Goal: Information Seeking & Learning: Learn about a topic

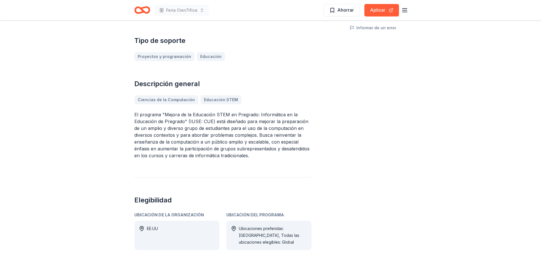
scroll to position [189, 0]
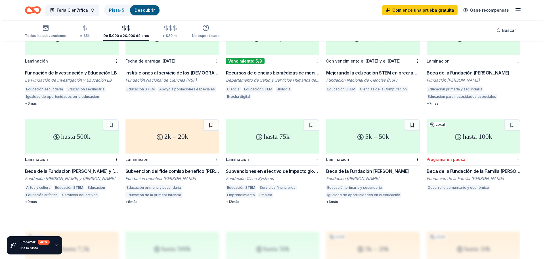
scroll to position [282, 0]
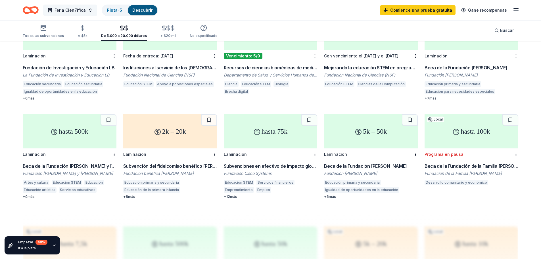
click at [58, 10] on font "Feria Cien7ífica" at bounding box center [70, 10] width 31 height 5
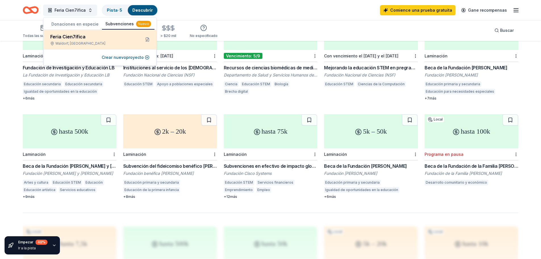
click at [93, 39] on div "Feria Cien7ífica" at bounding box center [93, 36] width 86 height 7
click at [69, 43] on font "Waldorf, MD" at bounding box center [80, 43] width 50 height 4
click at [64, 36] on font "Feria Cien7ífica" at bounding box center [67, 37] width 35 height 6
click at [148, 40] on button at bounding box center [147, 39] width 9 height 9
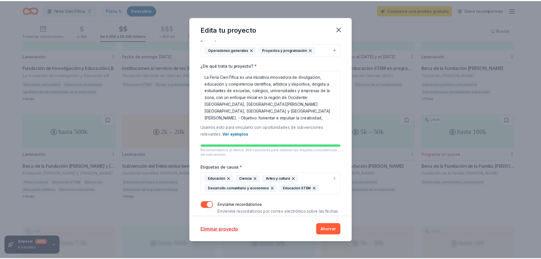
scroll to position [73, 0]
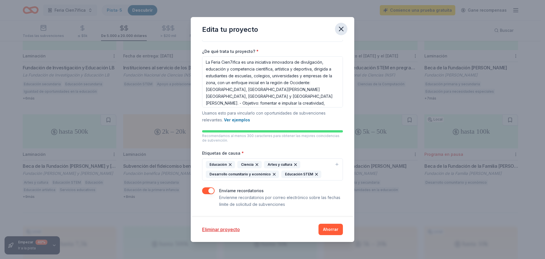
click at [340, 26] on icon "button" at bounding box center [341, 29] width 8 height 8
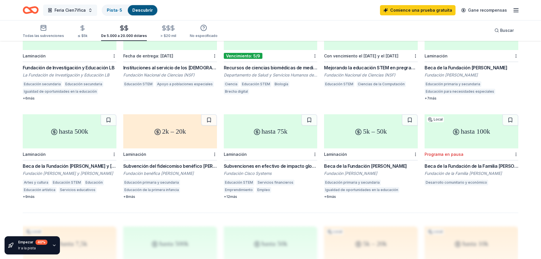
click at [63, 12] on font "Feria Cien7ífica" at bounding box center [70, 10] width 31 height 5
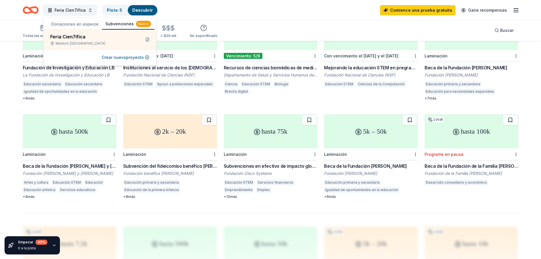
click at [124, 23] on font "Subvenciones" at bounding box center [119, 23] width 28 height 5
click at [138, 23] on font "Nuevo" at bounding box center [143, 24] width 11 height 4
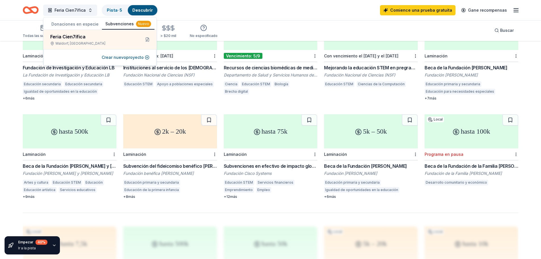
click at [456, 24] on div "Todas las subvenciones ≤ $5k De 5.000 a 20.000 dólares > $20 mil No especificad…" at bounding box center [271, 30] width 496 height 21
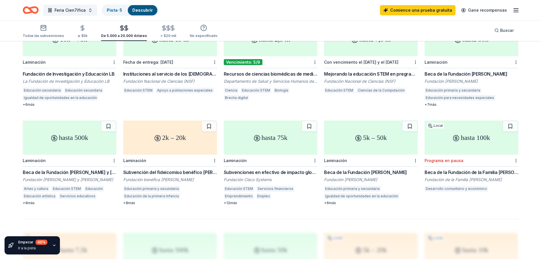
scroll to position [273, 0]
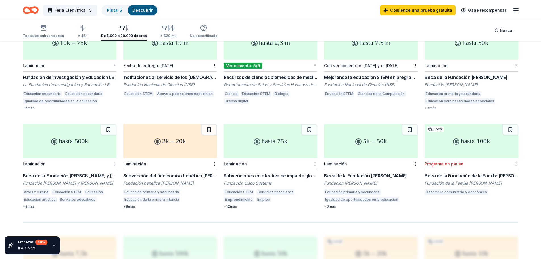
click at [515, 14] on div "Comience una prueba gratuita Gane recompensas" at bounding box center [449, 9] width 139 height 13
click at [515, 11] on icon "button" at bounding box center [516, 10] width 7 height 7
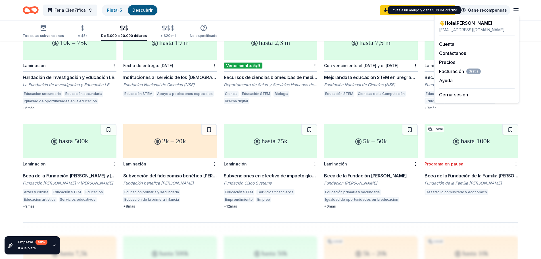
click at [491, 8] on font "Gane recompensas" at bounding box center [487, 10] width 39 height 5
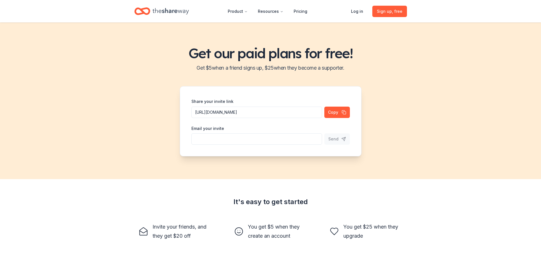
click at [491, 9] on header "Product Resources Pricing Log in Sign up , free" at bounding box center [270, 11] width 541 height 22
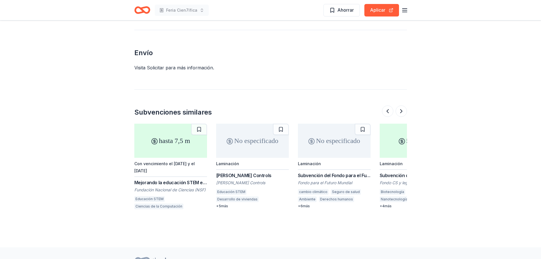
scroll to position [0, 491]
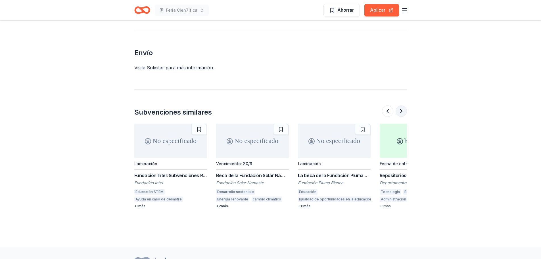
click at [404, 105] on button at bounding box center [401, 110] width 11 height 11
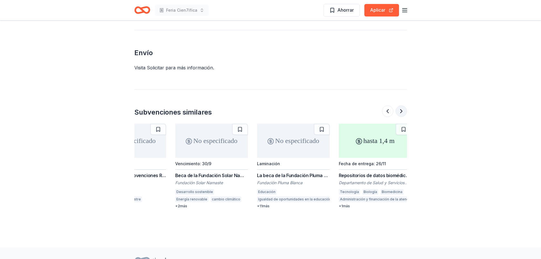
scroll to position [0, 536]
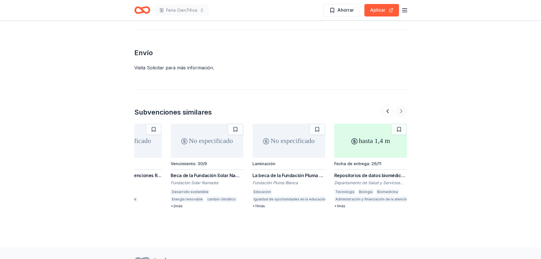
click at [404, 105] on div at bounding box center [394, 110] width 25 height 11
